Goal: Transaction & Acquisition: Purchase product/service

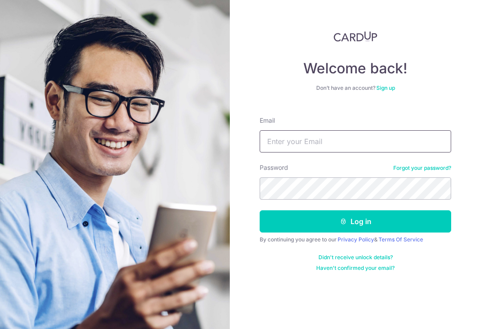
type input "[EMAIL_ADDRESS][DOMAIN_NAME]"
click at [355, 222] on button "Log in" at bounding box center [355, 222] width 191 height 22
click at [396, 223] on button "Log in" at bounding box center [355, 222] width 191 height 22
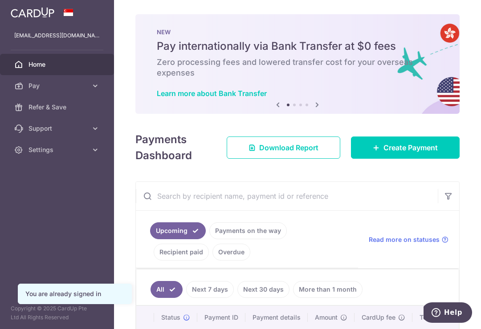
click at [415, 153] on span "Create Payment" at bounding box center [410, 147] width 54 height 11
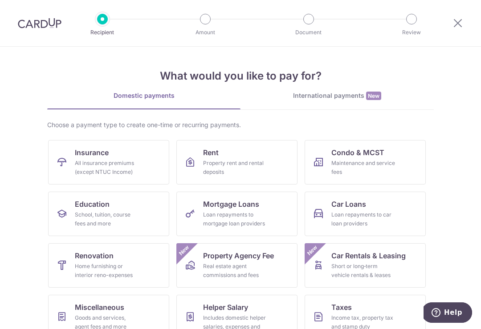
click at [116, 211] on div "School, tuition, course fees and more" at bounding box center [107, 220] width 64 height 18
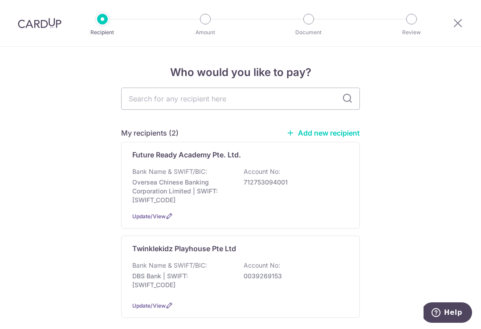
click at [318, 274] on div "Bank Name & SWIFT/BIC: DBS Bank | SWIFT: DBSSSGSGXXX Account No: 0039269153" at bounding box center [240, 277] width 216 height 33
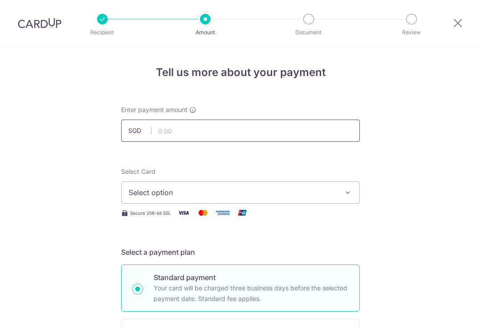
click at [284, 134] on input "text" at bounding box center [240, 131] width 239 height 22
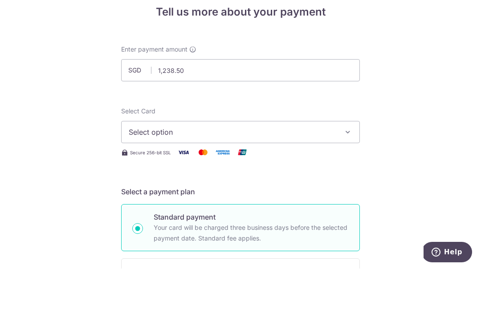
scroll to position [14, 0]
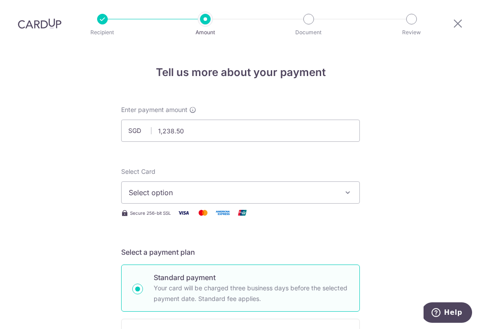
click at [273, 187] on span "Select option" at bounding box center [232, 192] width 207 height 11
type input "1,238.50"
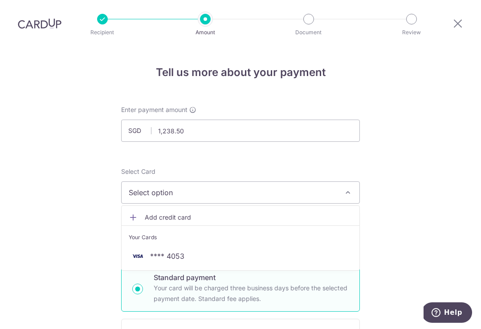
click at [185, 251] on span "**** 4053" at bounding box center [240, 256] width 223 height 11
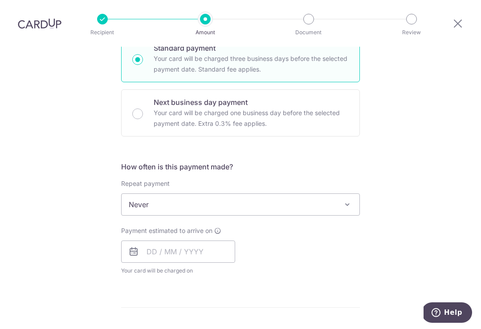
scroll to position [236, 0]
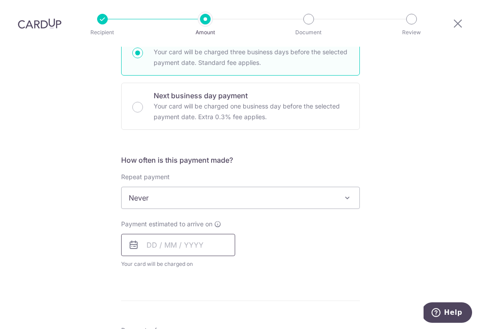
click at [203, 236] on input "text" at bounding box center [178, 245] width 114 height 22
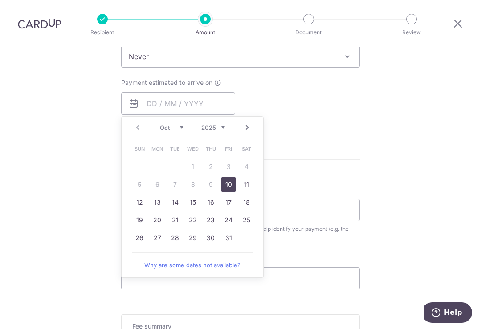
scroll to position [401, 0]
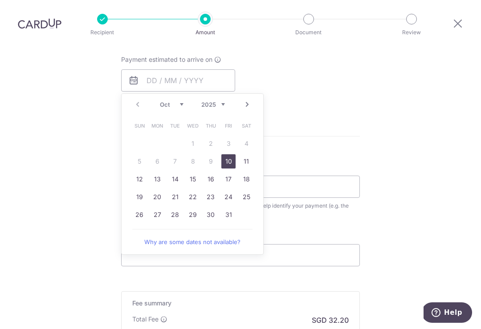
click at [228, 154] on link "10" at bounding box center [228, 161] width 14 height 14
type input "10/10/2025"
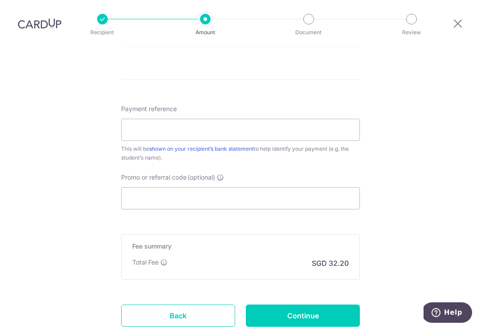
scroll to position [498, 0]
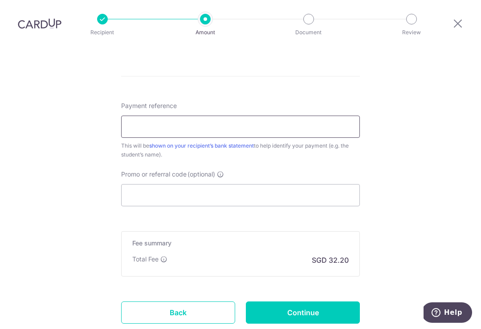
click at [333, 121] on input "Payment reference" at bounding box center [240, 127] width 239 height 22
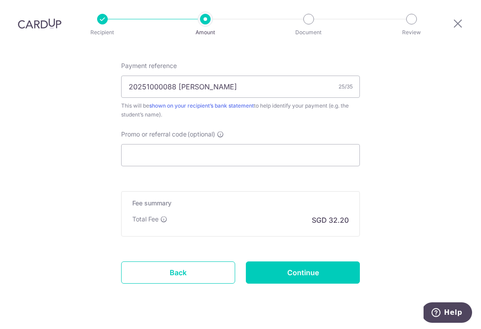
scroll to position [544, 0]
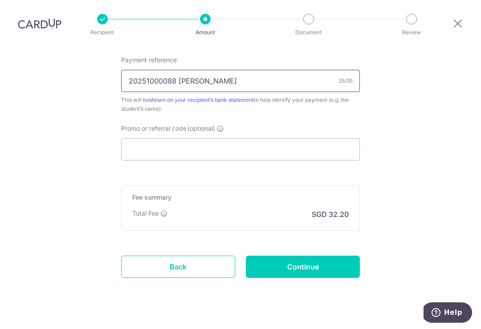
type input "20251000088 CHOO HAO MING"
click at [298, 142] on input "Promo or referral code (optional)" at bounding box center [240, 149] width 239 height 22
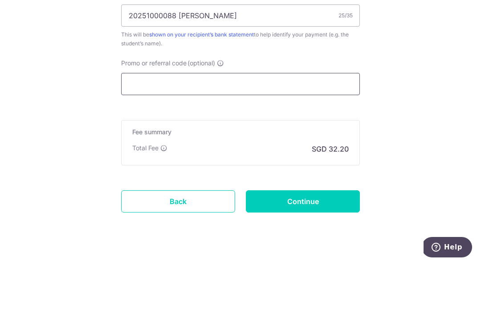
paste input "OFF225"
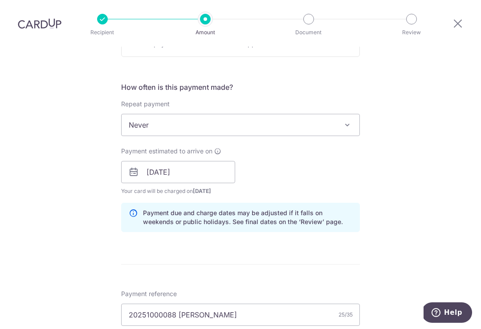
scroll to position [311, 0]
type input "OFF225"
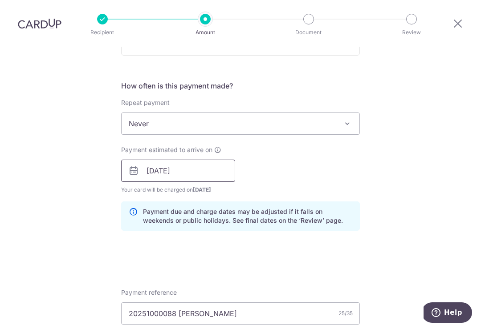
click at [210, 160] on input "10/10/2025" at bounding box center [178, 171] width 114 height 22
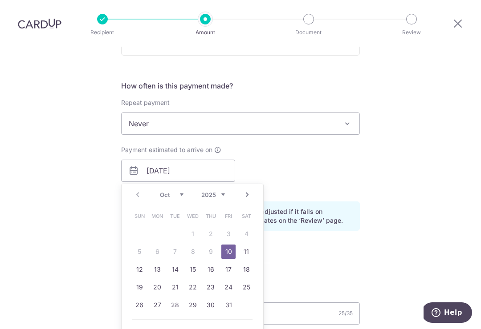
click at [228, 245] on link "10" at bounding box center [228, 252] width 14 height 14
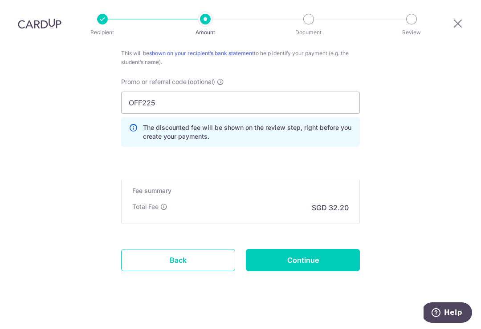
scroll to position [589, 0]
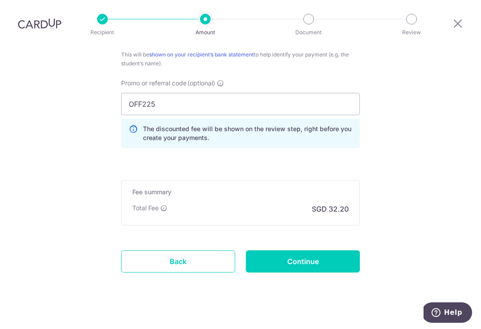
click at [321, 251] on input "Continue" at bounding box center [303, 262] width 114 height 22
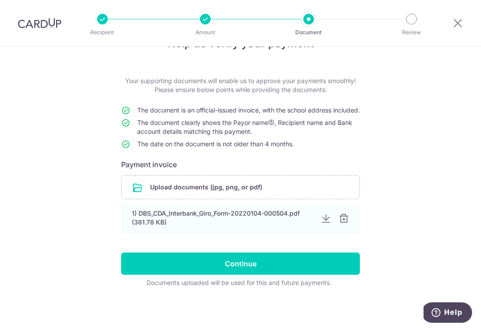
scroll to position [28, 0]
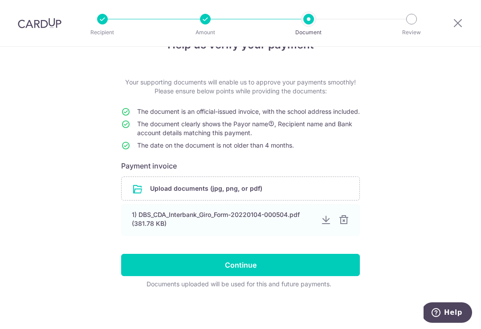
click at [305, 276] on input "Continue" at bounding box center [240, 265] width 239 height 22
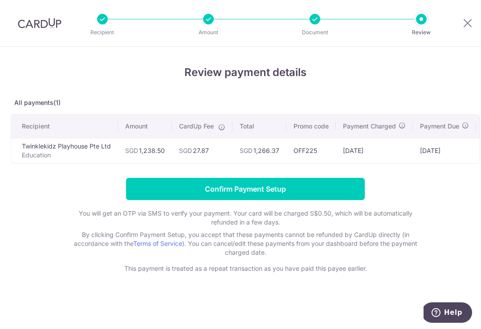
click at [327, 189] on input "Confirm Payment Setup" at bounding box center [245, 189] width 239 height 22
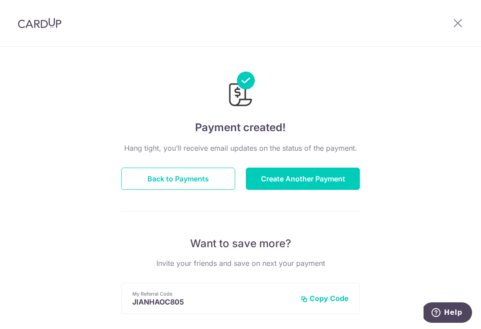
click at [187, 182] on button "Back to Payments" at bounding box center [178, 179] width 114 height 22
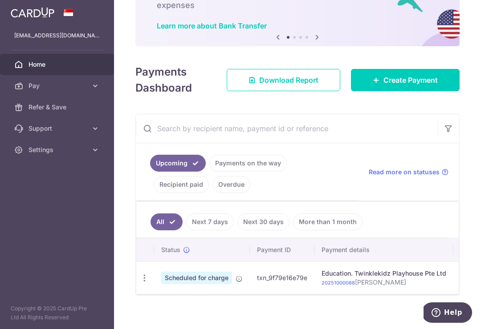
scroll to position [67, 0]
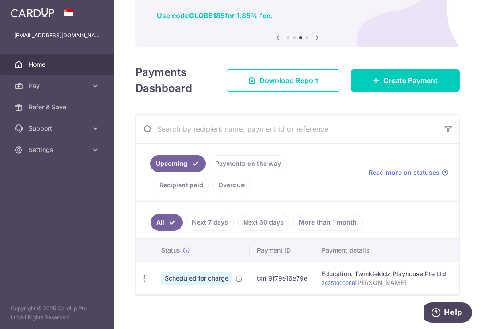
click at [418, 86] on span "Create Payment" at bounding box center [410, 80] width 54 height 11
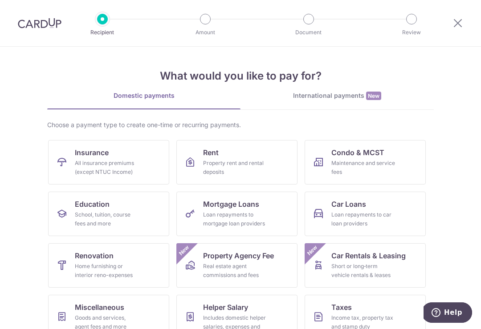
click at [112, 209] on link "Education School, tuition, course fees and more" at bounding box center [108, 214] width 121 height 45
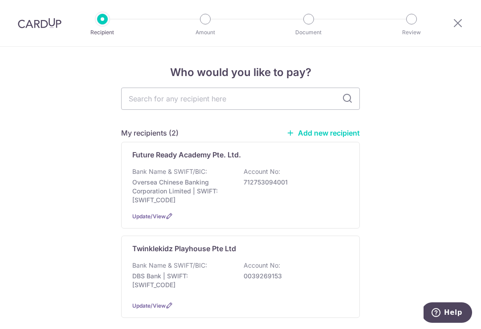
click at [317, 172] on div "Bank Name & SWIFT/BIC: Oversea Chinese Banking Corporation Limited | SWIFT: [SW…" at bounding box center [240, 185] width 216 height 37
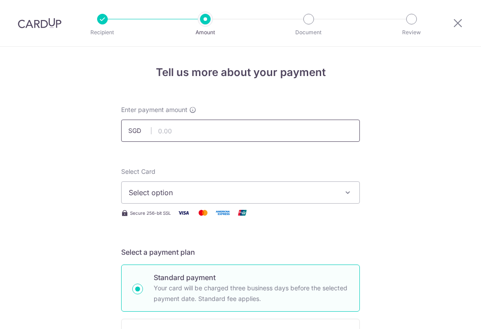
click at [280, 138] on input "text" at bounding box center [240, 131] width 239 height 22
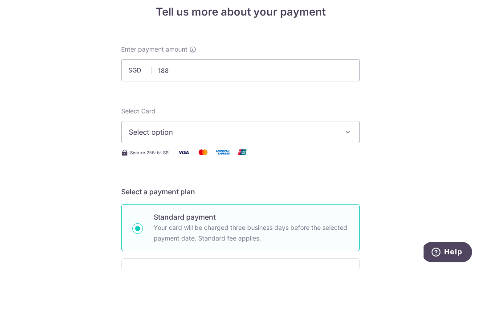
type input "188.00"
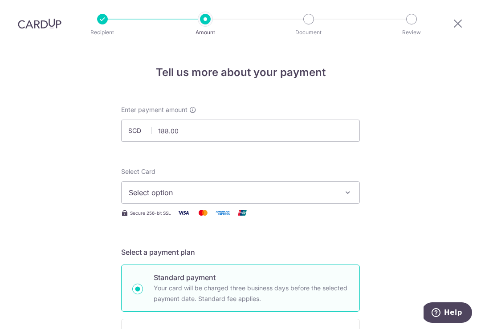
click at [236, 187] on span "Select option" at bounding box center [232, 192] width 207 height 11
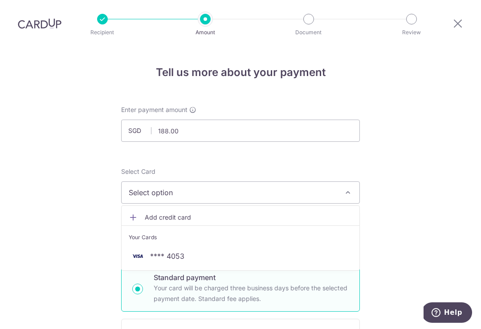
click at [187, 251] on span "**** 4053" at bounding box center [240, 256] width 223 height 11
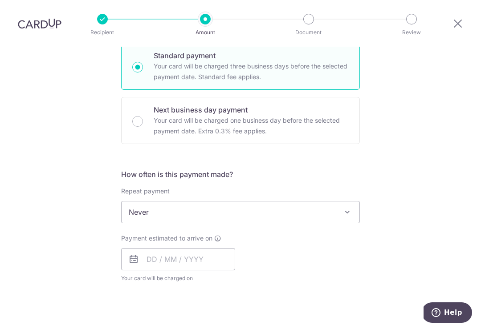
scroll to position [233, 0]
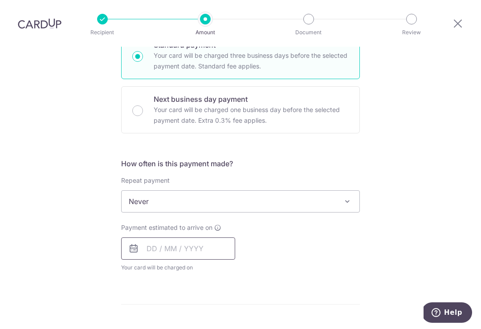
click at [184, 239] on input "text" at bounding box center [178, 249] width 114 height 22
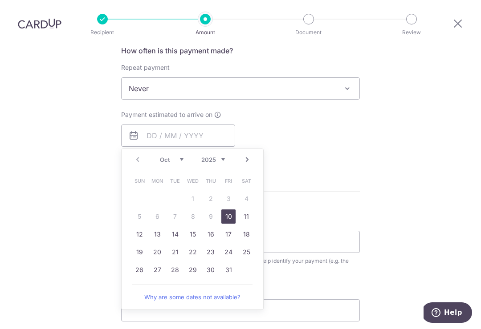
scroll to position [381, 0]
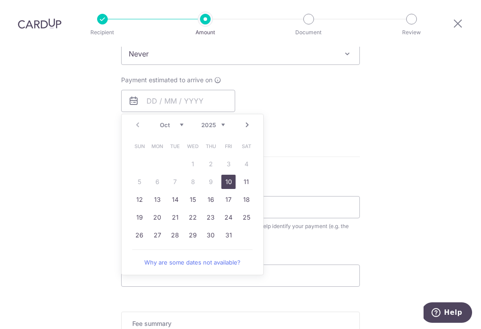
click at [225, 175] on link "10" at bounding box center [228, 182] width 14 height 14
type input "10/10/2025"
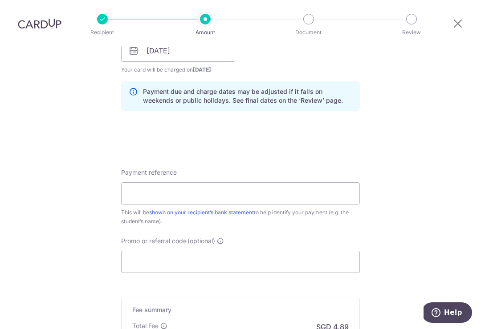
scroll to position [437, 0]
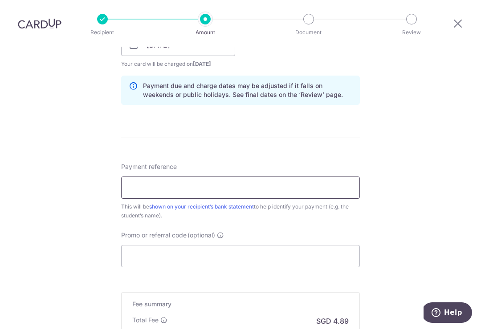
click at [296, 177] on input "Payment reference" at bounding box center [240, 188] width 239 height 22
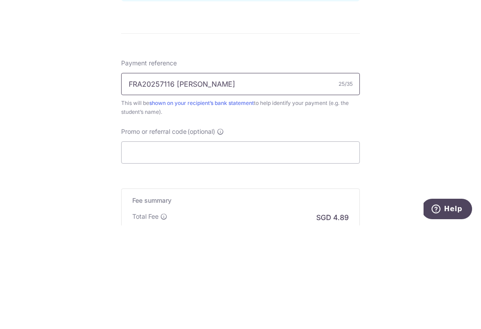
type input "FRA20257116 CHOO HAO MING"
click at [401, 98] on div "Tell us more about your payment Enter payment amount SGD 188.00 188.00 Select C…" at bounding box center [240, 31] width 481 height 842
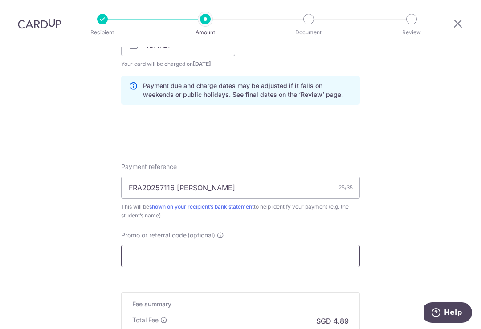
click at [263, 245] on input "Promo or referral code (optional)" at bounding box center [240, 256] width 239 height 22
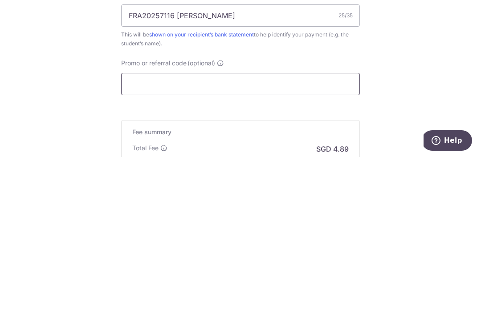
click at [187, 245] on input "Promo or referral code (optional)" at bounding box center [240, 256] width 239 height 22
paste input "OFF225"
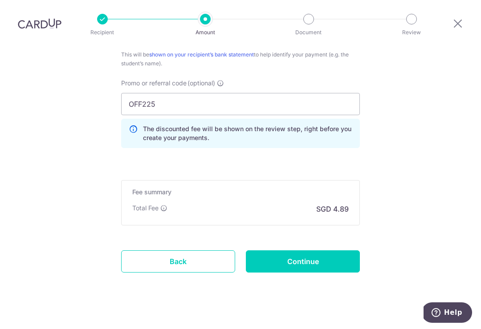
scroll to position [589, 0]
type input "OFF225"
click at [327, 251] on input "Continue" at bounding box center [303, 262] width 114 height 22
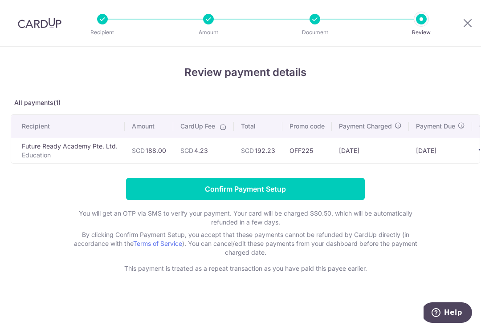
click at [322, 196] on input "Confirm Payment Setup" at bounding box center [245, 189] width 239 height 22
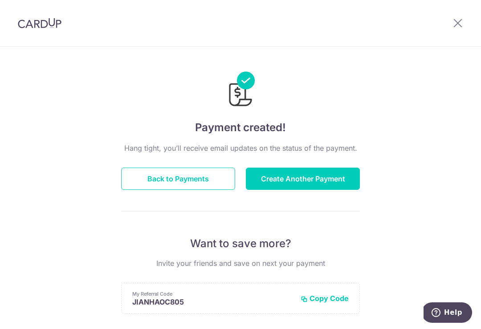
click at [182, 184] on button "Back to Payments" at bounding box center [178, 179] width 114 height 22
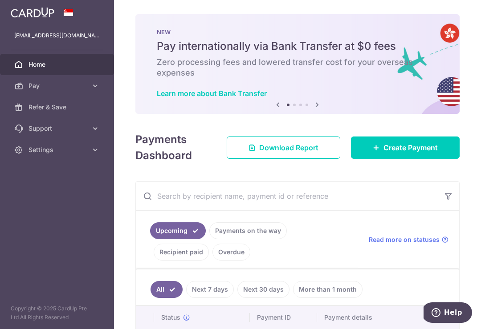
click at [0, 0] on icon "button" at bounding box center [0, 0] width 0 height 0
click at [61, 146] on span "Settings" at bounding box center [57, 150] width 59 height 9
click at [45, 193] on span "Logout" at bounding box center [57, 192] width 59 height 9
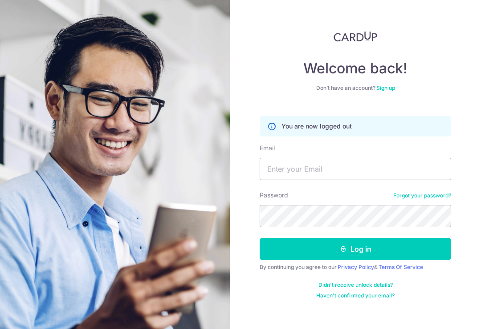
click at [463, 73] on div "Welcome back! Don’t have an account? Sign up You are now logged out Email Passw…" at bounding box center [355, 164] width 251 height 329
